Goal: Transaction & Acquisition: Purchase product/service

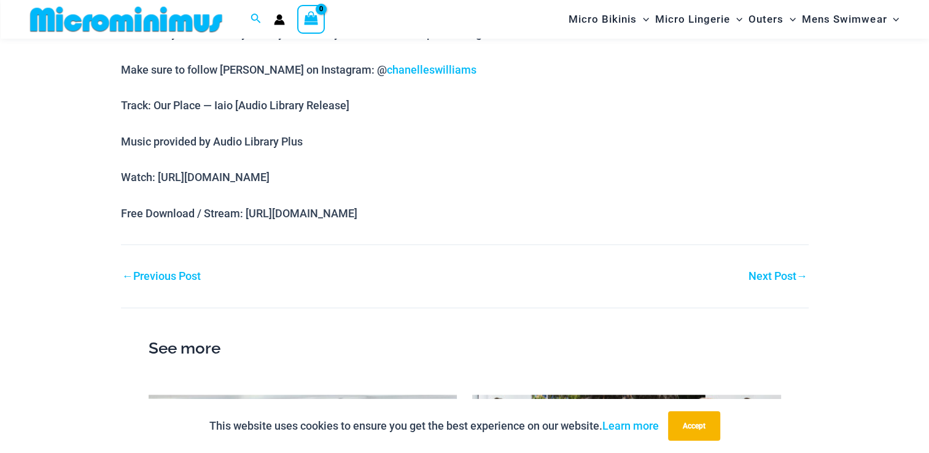
scroll to position [971, 0]
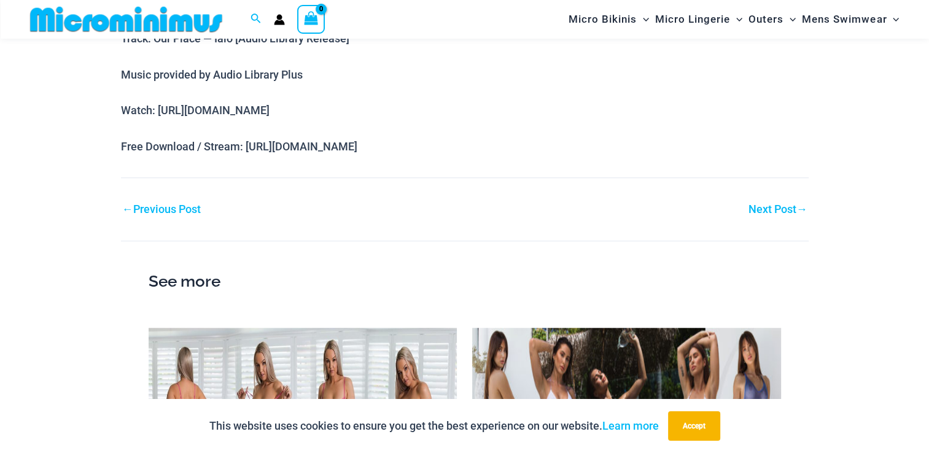
drag, startPoint x: 204, startPoint y: 146, endPoint x: 371, endPoint y: 134, distance: 167.4
drag, startPoint x: 371, startPoint y: 134, endPoint x: 356, endPoint y: 141, distance: 16.2
copy p "Stream: https://alplus.io/our-place"
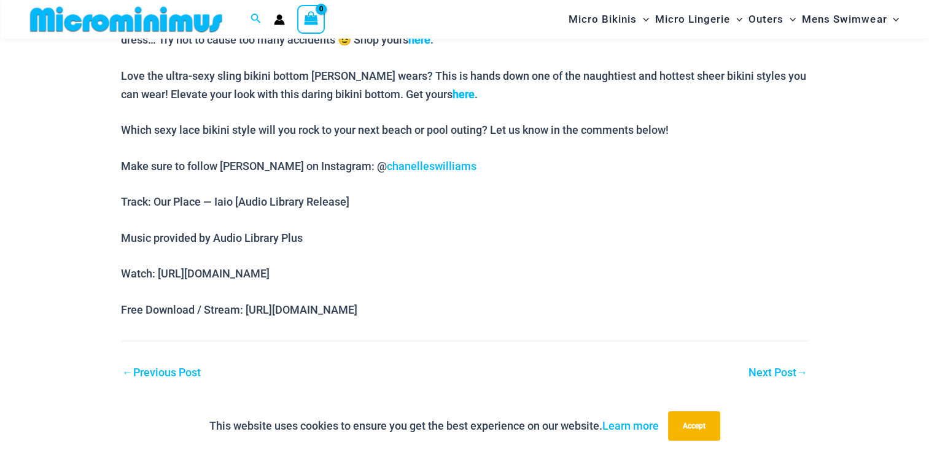
scroll to position [787, 0]
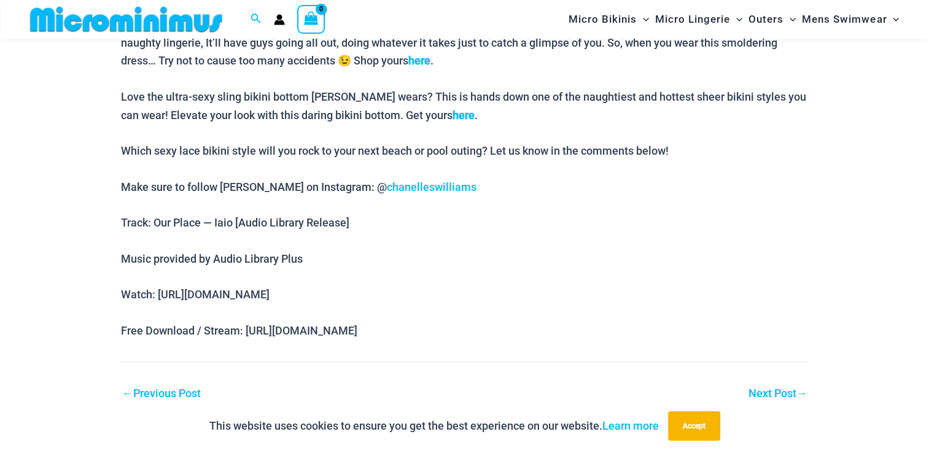
copy p "Stream: https://alplus.io/our-place"
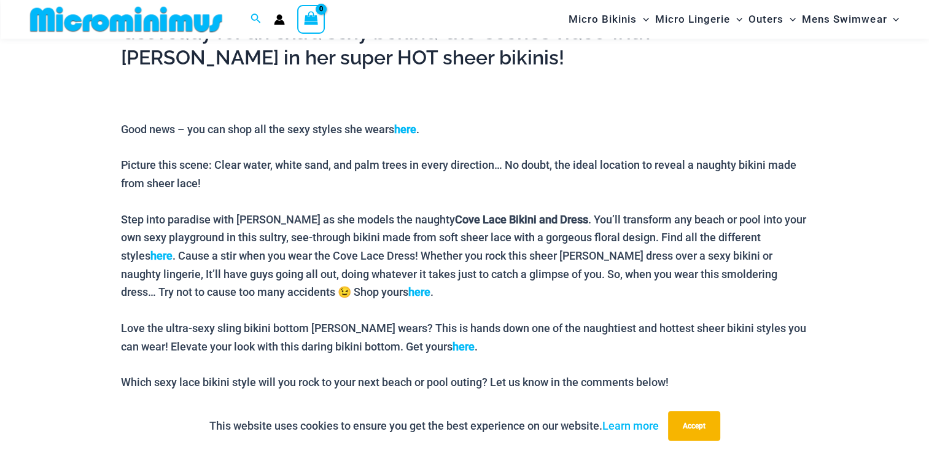
scroll to position [435, 0]
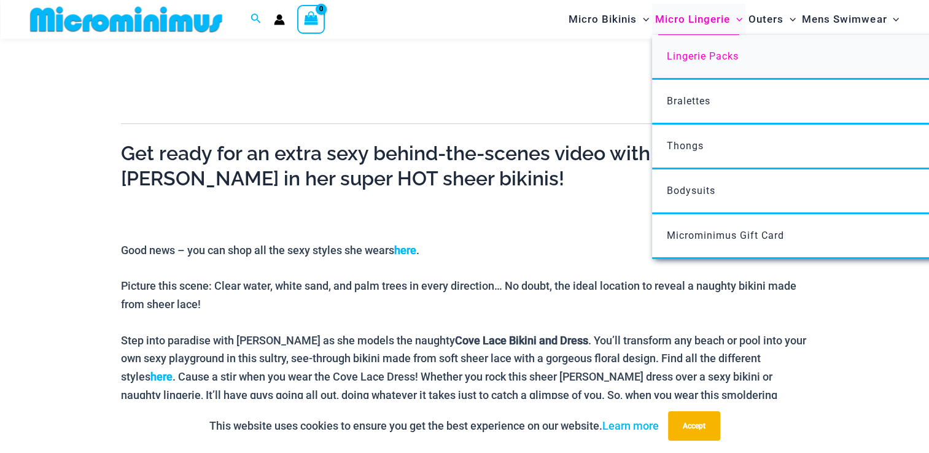
click at [691, 63] on link "Lingerie Packs" at bounding box center [834, 57] width 365 height 45
